Goal: Information Seeking & Learning: Learn about a topic

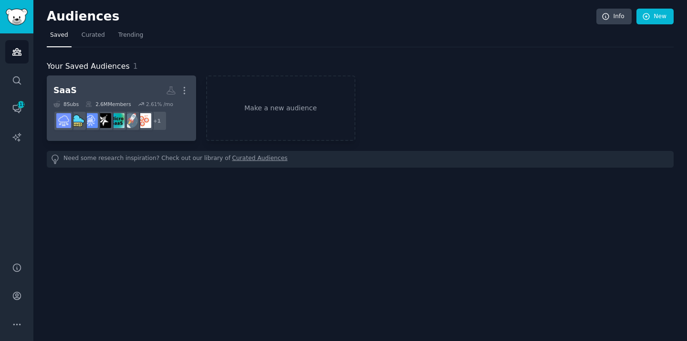
click at [102, 89] on h2 "SaaS Custom Audience More" at bounding box center [121, 90] width 136 height 17
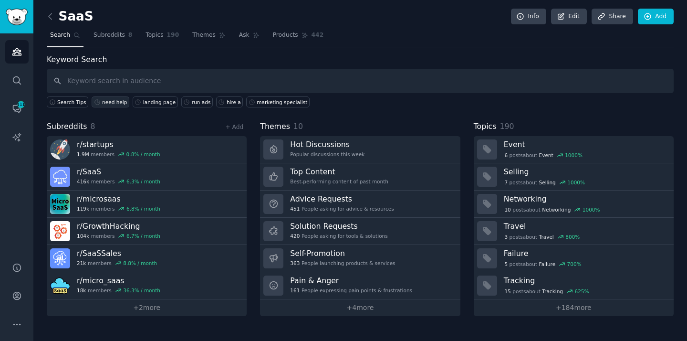
click at [111, 104] on div "need help" at bounding box center [114, 102] width 25 height 7
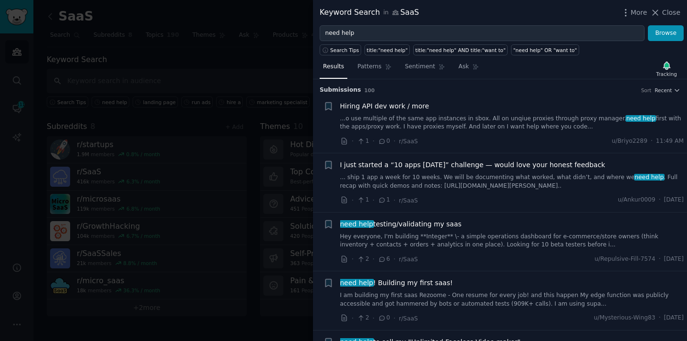
click at [163, 117] on div at bounding box center [343, 170] width 687 height 341
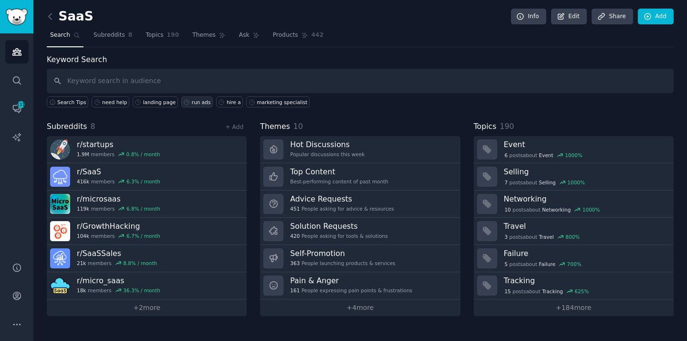
click at [197, 100] on div "run ads" at bounding box center [201, 102] width 19 height 7
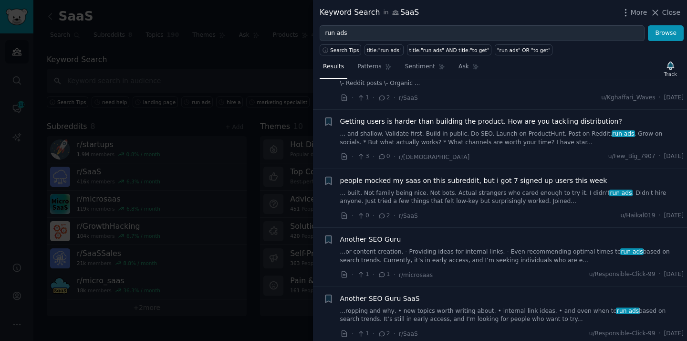
scroll to position [58, 0]
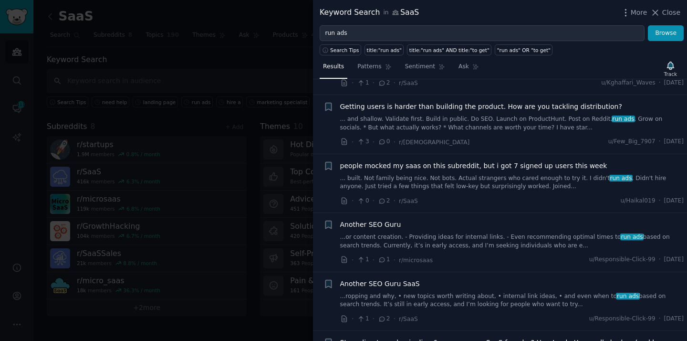
click at [253, 84] on div at bounding box center [343, 170] width 687 height 341
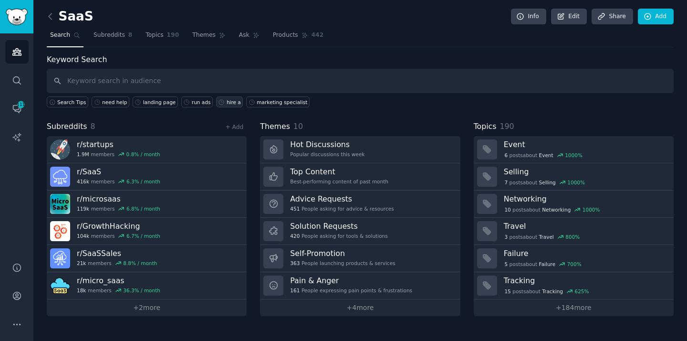
click at [227, 102] on div "hire a" at bounding box center [234, 102] width 14 height 7
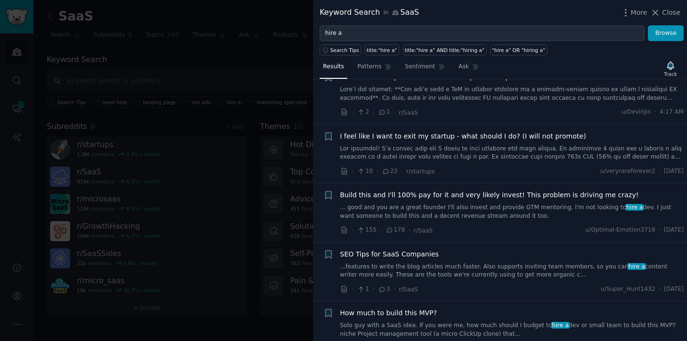
scroll to position [291, 0]
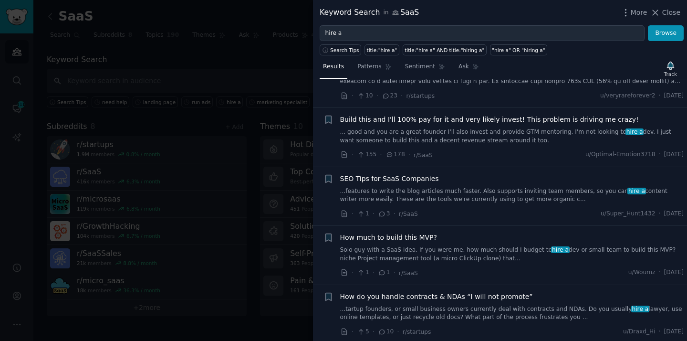
click at [261, 68] on div at bounding box center [343, 170] width 687 height 341
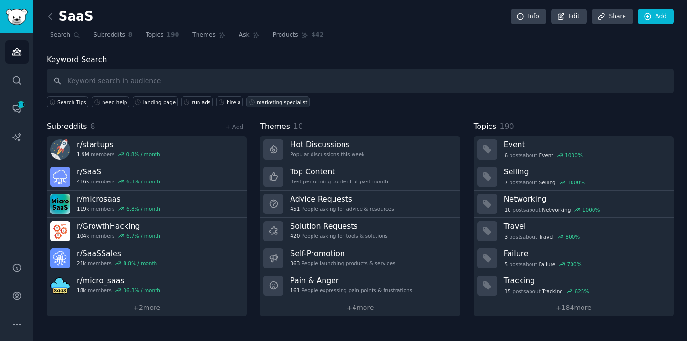
click at [269, 103] on div "marketing specialist" at bounding box center [282, 102] width 51 height 7
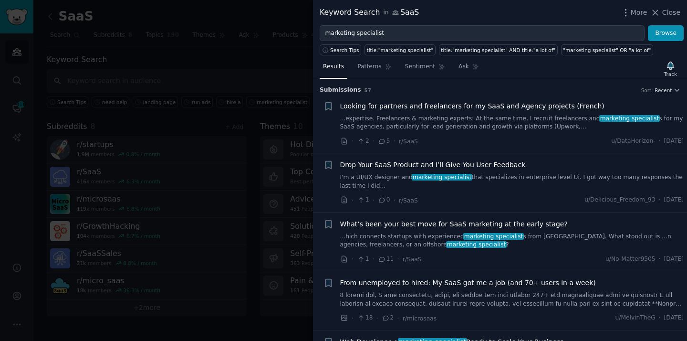
click at [475, 106] on span "Looking for partners and freelancers for my SaaS and Agency projects (French)" at bounding box center [472, 106] width 264 height 10
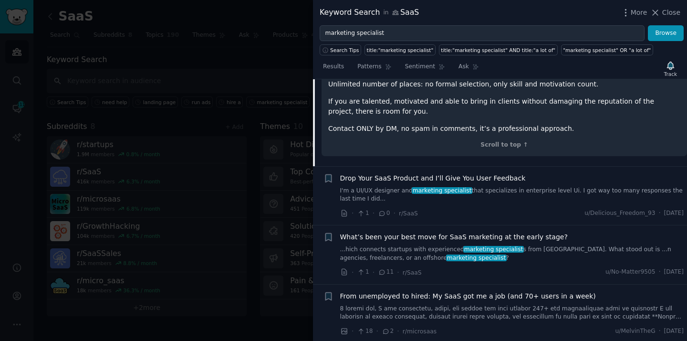
scroll to position [311, 0]
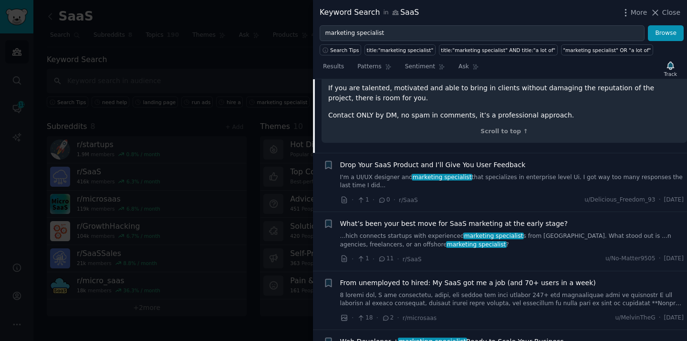
click at [199, 114] on div at bounding box center [343, 170] width 687 height 341
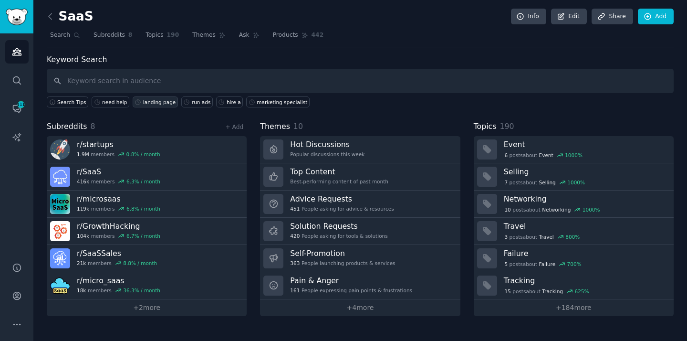
click at [155, 102] on div "landing page" at bounding box center [159, 102] width 32 height 7
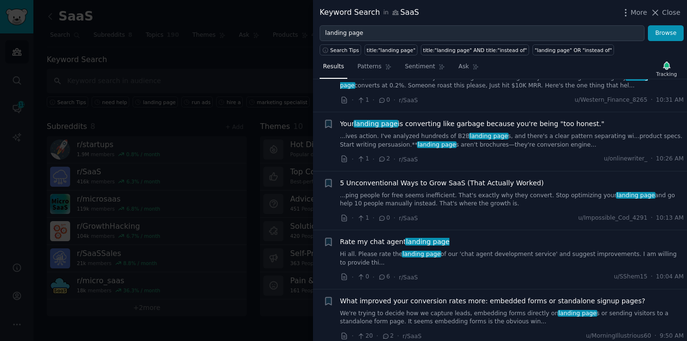
scroll to position [328, 0]
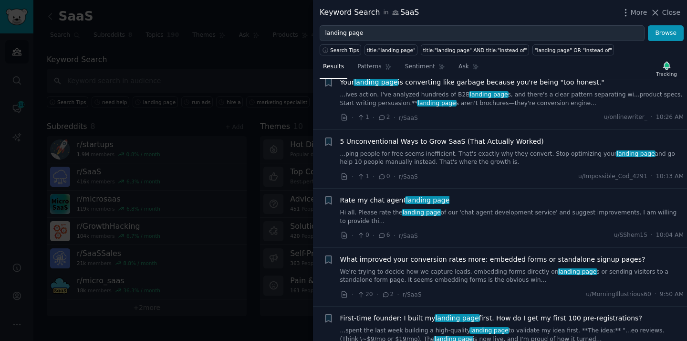
click at [493, 211] on link "Hi all. Please rate the landing page of our 'chat agent development service' an…" at bounding box center [512, 217] width 344 height 17
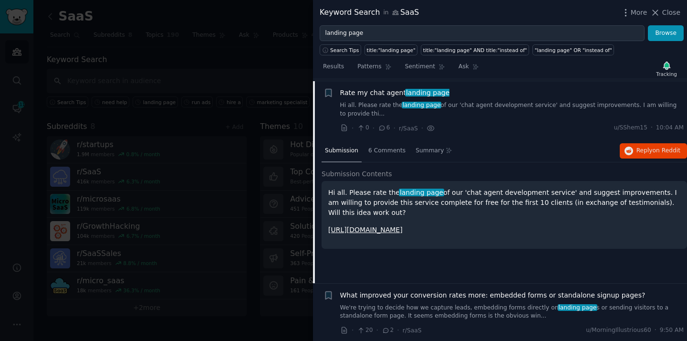
scroll to position [438, 0]
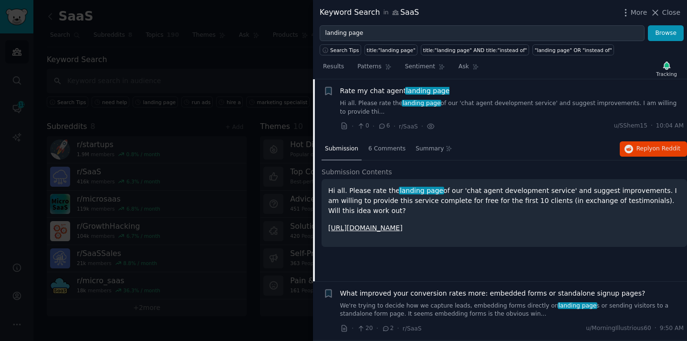
click at [490, 141] on div "Submission 6 Comments Summary Reply on Reddit" at bounding box center [505, 149] width 366 height 23
click at [482, 169] on h2 "Submission Contents" at bounding box center [505, 172] width 366 height 10
click at [385, 93] on span "Rate my chat agent landing page" at bounding box center [395, 91] width 110 height 10
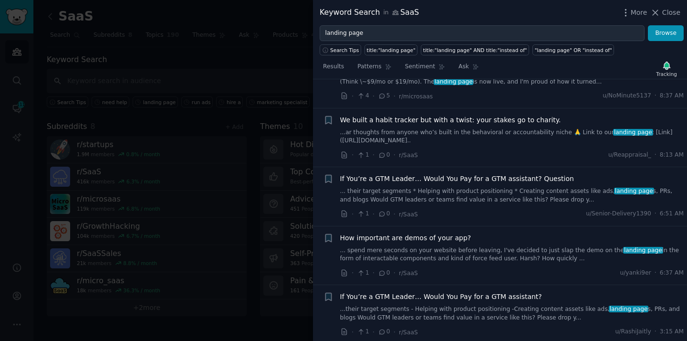
scroll to position [586, 0]
click at [486, 179] on span "If You’re a GTM Leader… Would You Pay for a GTM assistant? Question" at bounding box center [457, 178] width 234 height 10
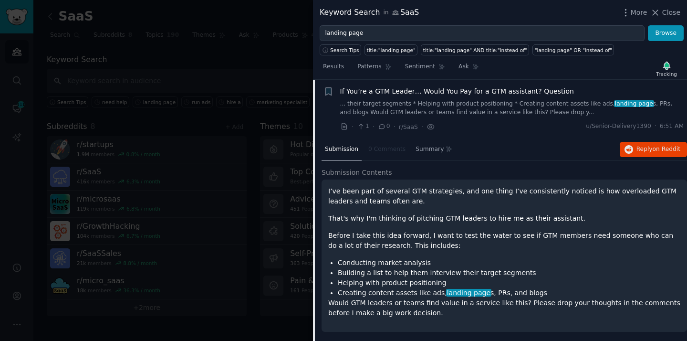
scroll to position [673, 0]
click at [480, 90] on span "If You’re a GTM Leader… Would You Pay for a GTM assistant? Question" at bounding box center [457, 91] width 234 height 10
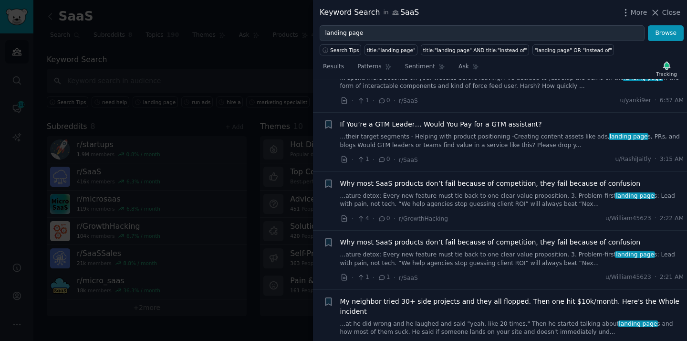
scroll to position [771, 0]
